Goal: Use online tool/utility: Use online tool/utility

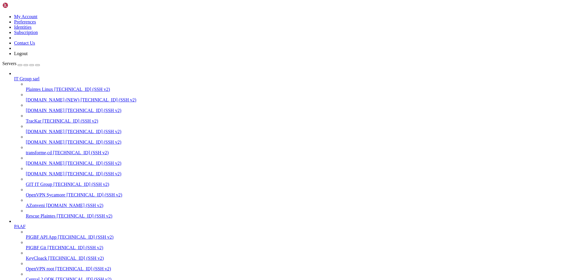
scroll to position [32, 0]
click at [66, 171] on span "[TECHNICAL_ID] (SSH v2)" at bounding box center [94, 173] width 56 height 5
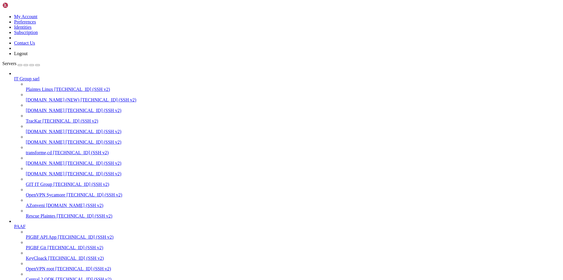
scroll to position [29, 0]
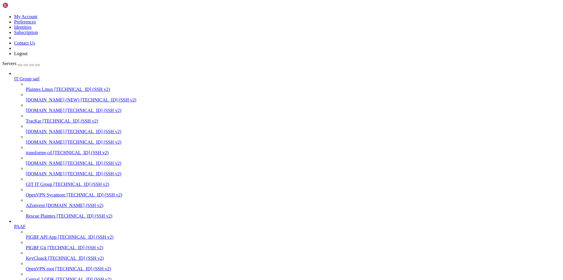
scroll to position [322, 0]
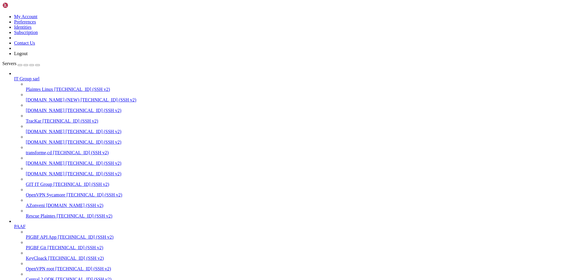
scroll to position [800, 0]
